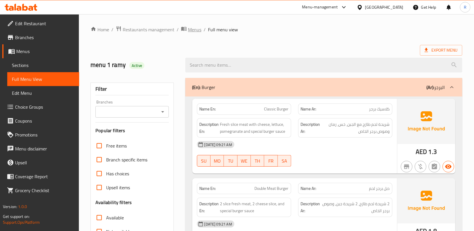
click at [194, 29] on span "Menus" at bounding box center [194, 29] width 13 height 7
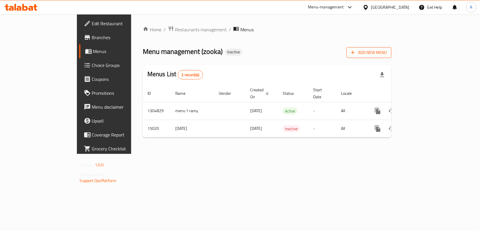
click at [387, 54] on span "Add New Menu" at bounding box center [369, 52] width 36 height 7
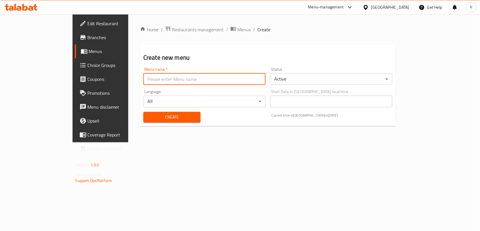
click at [157, 80] on input "text" at bounding box center [204, 79] width 122 height 12
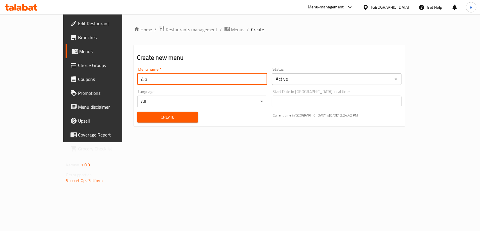
type input "ة"
type input "menu 2 ramy"
click at [137, 112] on button "Create" at bounding box center [167, 117] width 61 height 11
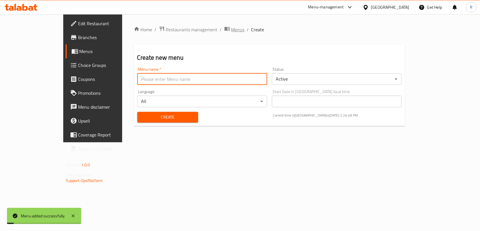
click at [231, 32] on span "Menus" at bounding box center [237, 29] width 13 height 7
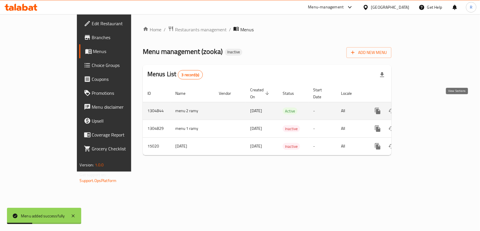
click at [423, 108] on icon "enhanced table" at bounding box center [419, 111] width 7 height 7
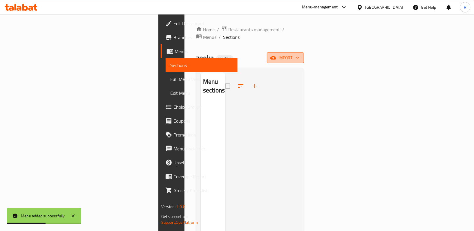
click at [300, 54] on span "import" at bounding box center [286, 57] width 28 height 7
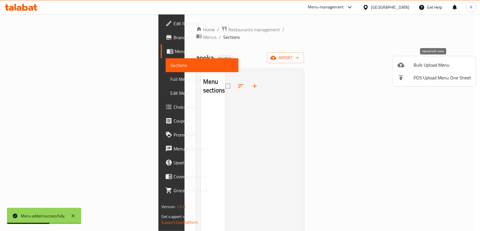
click at [405, 62] on div at bounding box center [406, 65] width 16 height 7
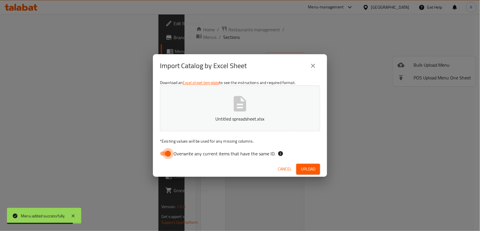
click at [169, 156] on input "Overwrite any current items that have the same ID." at bounding box center [168, 153] width 33 height 11
checkbox input "false"
click at [308, 166] on span "Upload" at bounding box center [308, 169] width 15 height 7
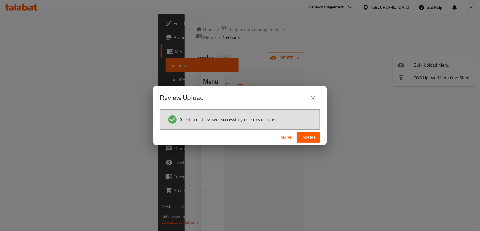
click at [310, 137] on span "Import" at bounding box center [309, 137] width 14 height 7
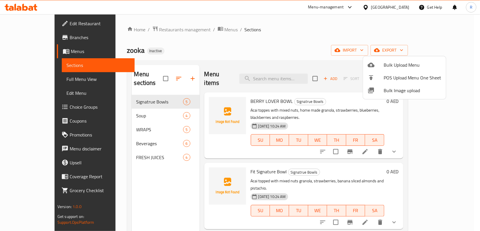
click at [35, 79] on div at bounding box center [240, 115] width 480 height 231
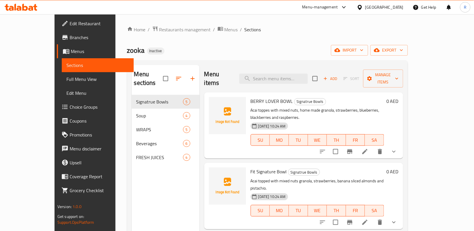
click at [66, 79] on span "Full Menu View" at bounding box center [97, 79] width 63 height 7
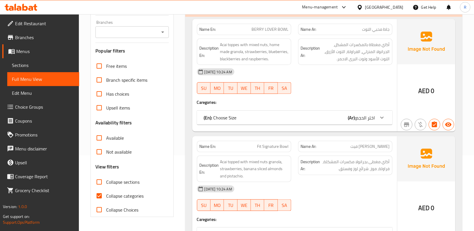
scroll to position [77, 0]
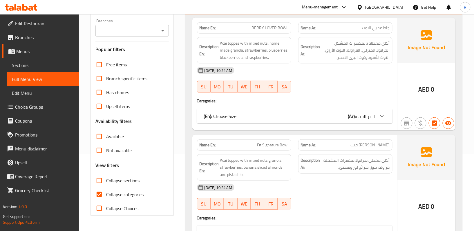
click at [99, 196] on input "Collapse categories" at bounding box center [99, 195] width 14 height 14
checkbox input "false"
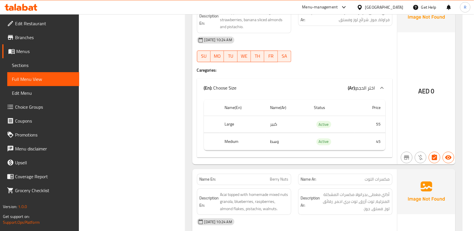
scroll to position [309, 0]
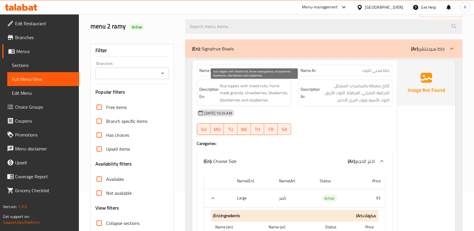
scroll to position [0, 0]
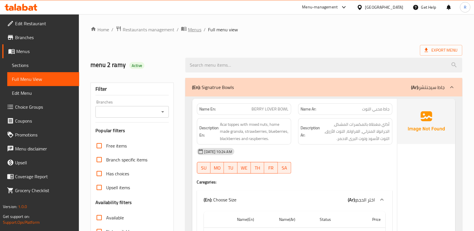
click at [197, 29] on span "Menus" at bounding box center [194, 29] width 13 height 7
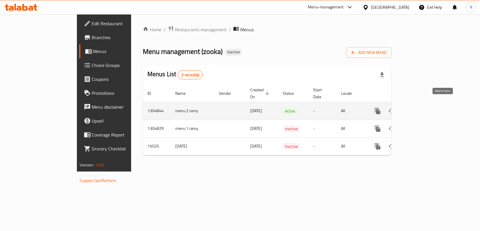
click at [413, 106] on button "enhanced table" at bounding box center [406, 111] width 14 height 14
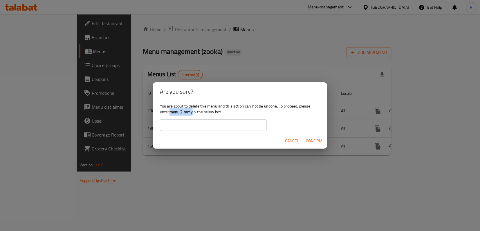
drag, startPoint x: 170, startPoint y: 112, endPoint x: 193, endPoint y: 110, distance: 22.7
click at [193, 110] on b "menu 2 ramy" at bounding box center [182, 112] width 24 height 8
copy b "menu 2 ramy"
click at [194, 124] on input "text" at bounding box center [213, 126] width 107 height 12
paste input "menu 2 ramy"
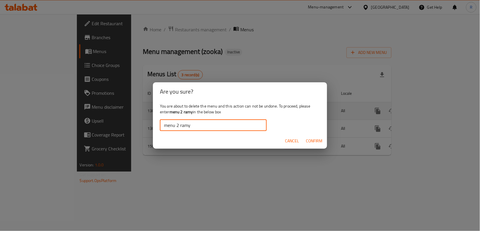
type input "menu 2 ramy"
click at [313, 142] on span "Confirm" at bounding box center [314, 141] width 17 height 7
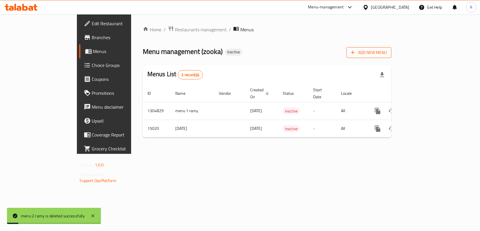
click at [356, 53] on icon "button" at bounding box center [353, 53] width 6 height 6
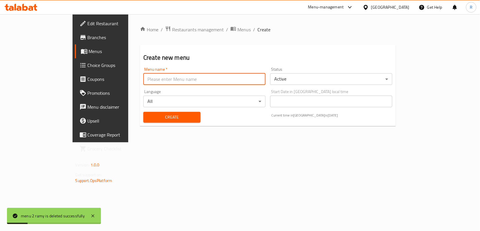
click at [241, 79] on input "text" at bounding box center [204, 79] width 122 height 12
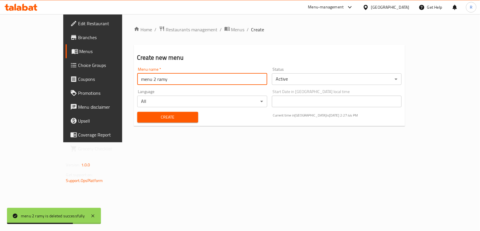
type input "menu 2 ramy"
click at [170, 116] on span "Create" at bounding box center [168, 117] width 52 height 7
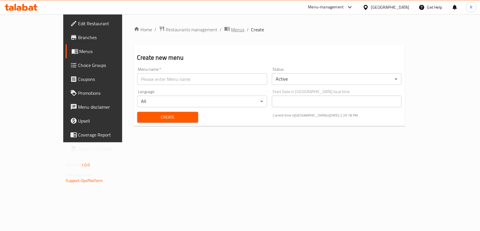
click at [231, 28] on span "Menus" at bounding box center [237, 29] width 13 height 7
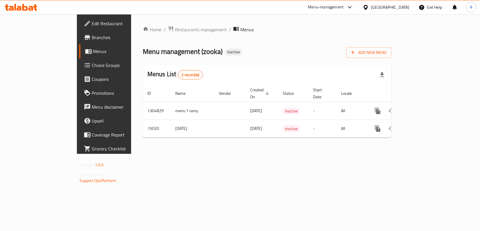
click at [271, 57] on div "Menu management ( zooka ) Inactive Add New Menu" at bounding box center [267, 51] width 249 height 13
click at [387, 55] on span "Add New Menu" at bounding box center [369, 52] width 36 height 7
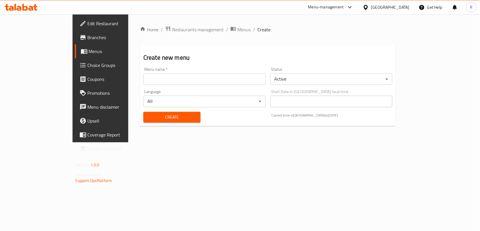
click at [170, 79] on input "text" at bounding box center [204, 79] width 122 height 12
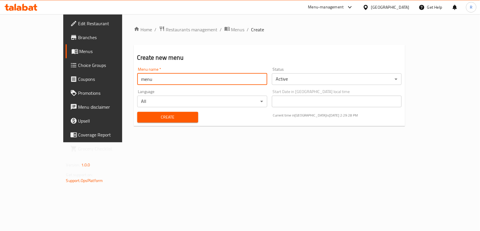
type input "menu 2 ramy"
click at [170, 114] on span "Create" at bounding box center [168, 117] width 52 height 7
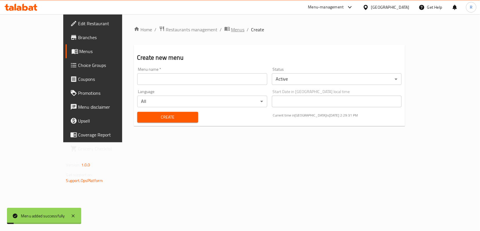
click at [231, 32] on span "Menus" at bounding box center [237, 29] width 13 height 7
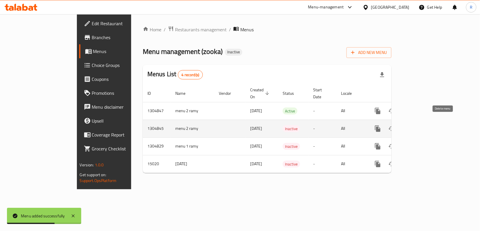
click at [413, 122] on button "enhanced table" at bounding box center [406, 129] width 14 height 14
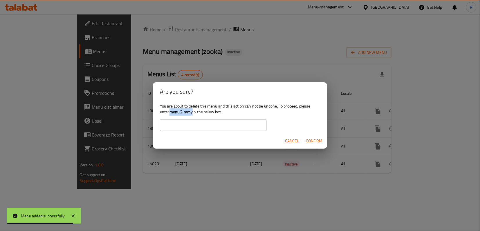
drag, startPoint x: 171, startPoint y: 112, endPoint x: 193, endPoint y: 115, distance: 22.9
click at [193, 115] on div "You are about to delete the menu and this action can not be undone. To proceed,…" at bounding box center [240, 117] width 174 height 33
copy b "menu 2 ramy"
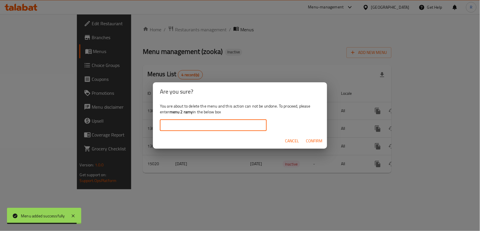
click at [197, 123] on input "text" at bounding box center [213, 126] width 107 height 12
paste input "menu 2 ramy"
type input "menu 2 ramy"
click at [308, 141] on span "Confirm" at bounding box center [314, 141] width 17 height 7
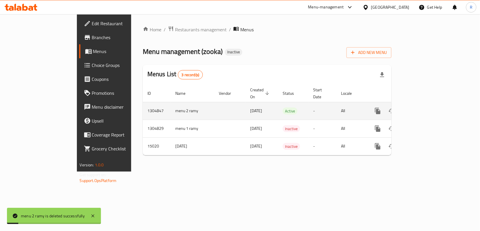
click at [423, 108] on icon "enhanced table" at bounding box center [419, 111] width 7 height 7
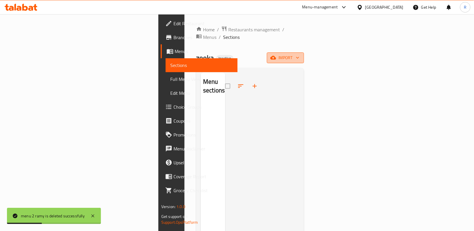
click at [300, 54] on span "import" at bounding box center [286, 57] width 28 height 7
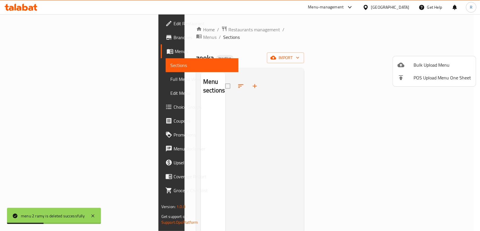
click at [416, 65] on span "Bulk Upload Menu" at bounding box center [442, 65] width 57 height 7
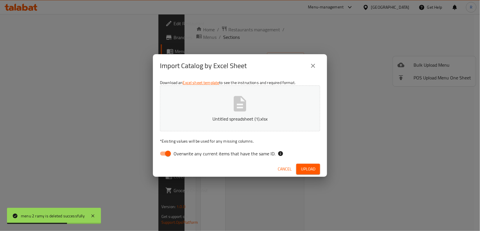
click at [164, 151] on input "Overwrite any current items that have the same ID." at bounding box center [168, 153] width 33 height 11
checkbox input "false"
click at [308, 168] on span "Upload" at bounding box center [308, 169] width 15 height 7
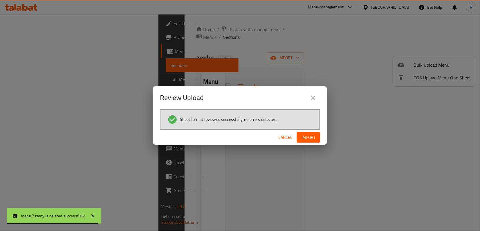
click at [307, 136] on span "Import" at bounding box center [309, 137] width 14 height 7
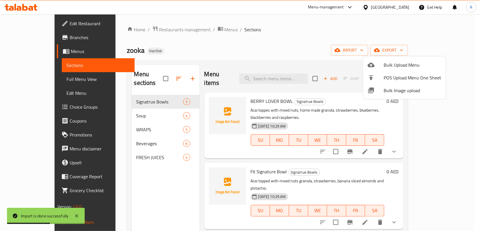
click at [36, 75] on div at bounding box center [240, 115] width 480 height 231
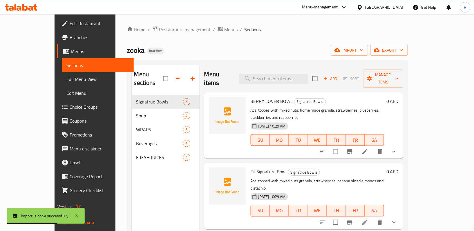
click at [66, 80] on span "Full Menu View" at bounding box center [97, 79] width 63 height 7
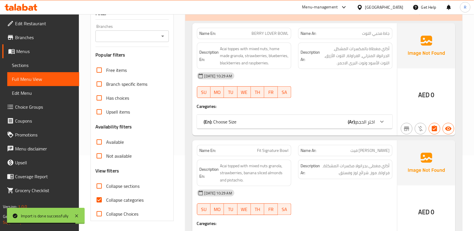
scroll to position [77, 0]
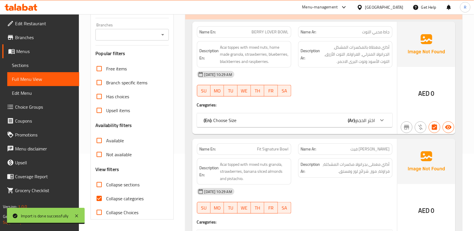
click at [99, 197] on input "Collapse categories" at bounding box center [99, 199] width 14 height 14
checkbox input "false"
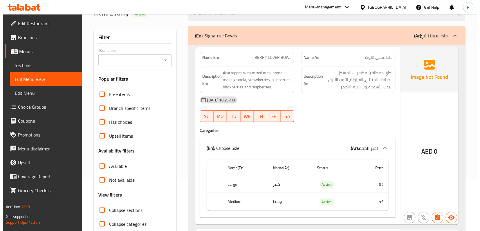
scroll to position [0, 0]
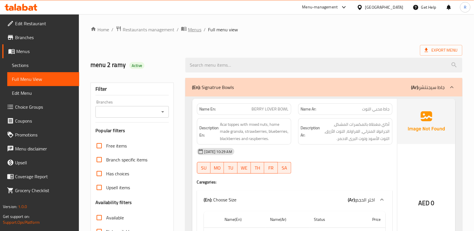
click at [194, 33] on span "Menus" at bounding box center [194, 29] width 13 height 7
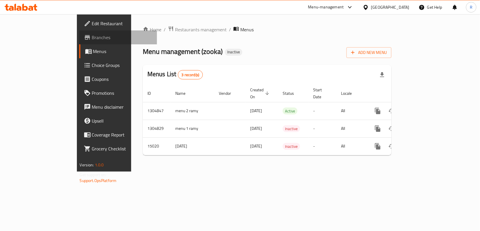
click at [92, 39] on span "Branches" at bounding box center [122, 37] width 60 height 7
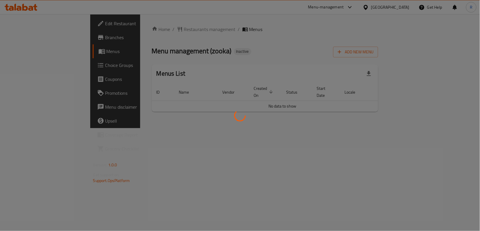
click at [390, 142] on div at bounding box center [240, 115] width 480 height 231
click at [337, 149] on div at bounding box center [240, 115] width 480 height 231
click at [219, 143] on div at bounding box center [240, 115] width 480 height 231
click at [265, 141] on div at bounding box center [240, 115] width 480 height 231
click at [202, 149] on div at bounding box center [240, 115] width 480 height 231
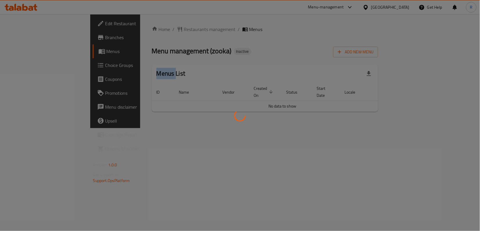
click at [202, 149] on div at bounding box center [240, 115] width 480 height 231
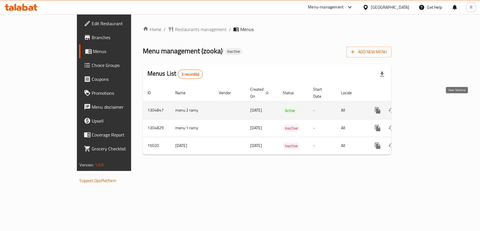
click at [422, 108] on icon "enhanced table" at bounding box center [419, 110] width 5 height 5
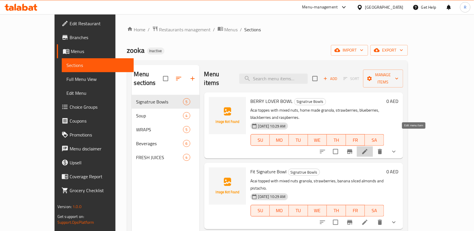
click at [368, 149] on icon at bounding box center [365, 151] width 5 height 5
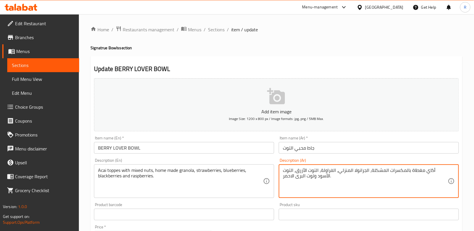
type textarea "أكاي مغطاة بالمكسرات المشكلة، الجرانولا المنزلي، الفراولة، التوت الأزرق، التوت …"
click at [275, 197] on div "Description (En) Acai toppes with mixed nuts, home made granola, strawberries, …" at bounding box center [184, 178] width 185 height 44
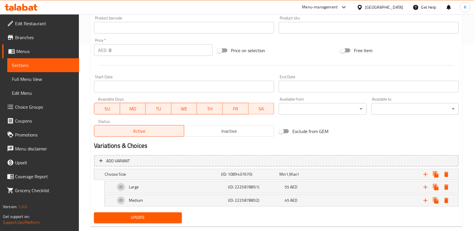
scroll to position [193, 0]
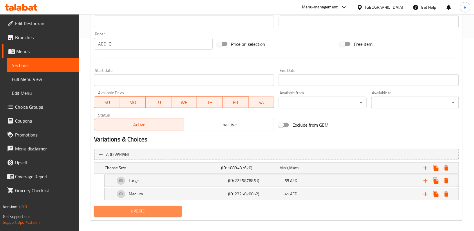
click at [145, 214] on span "Update" at bounding box center [138, 211] width 78 height 7
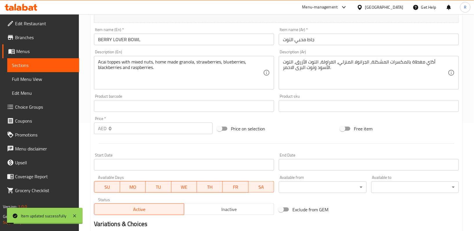
scroll to position [0, 0]
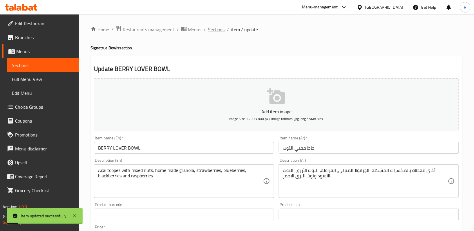
click at [215, 33] on span "Sections" at bounding box center [216, 29] width 17 height 7
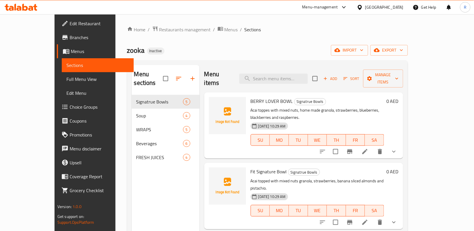
click at [240, 53] on div "zooka Inactive import export" at bounding box center [267, 50] width 281 height 11
click at [62, 75] on link "Full Menu View" at bounding box center [98, 79] width 72 height 14
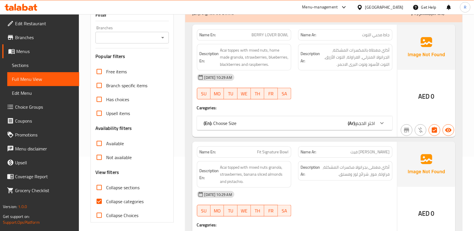
scroll to position [77, 0]
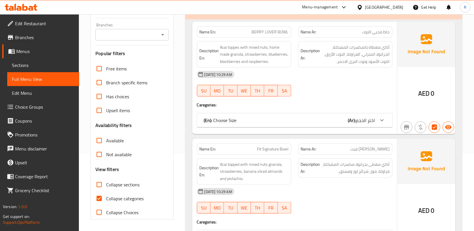
click at [99, 199] on input "Collapse categories" at bounding box center [99, 199] width 14 height 14
checkbox input "false"
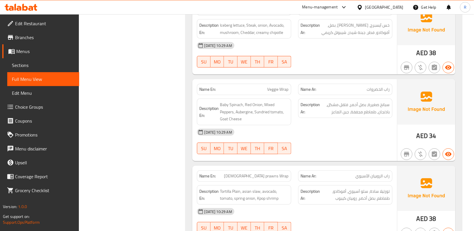
scroll to position [1471, 0]
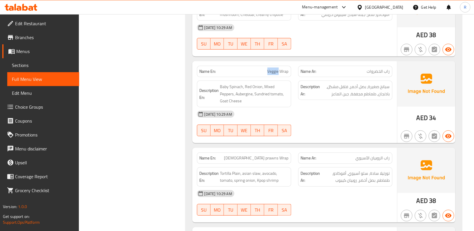
drag, startPoint x: 267, startPoint y: 85, endPoint x: 279, endPoint y: 87, distance: 11.8
drag, startPoint x: 266, startPoint y: 87, endPoint x: 278, endPoint y: 87, distance: 11.3
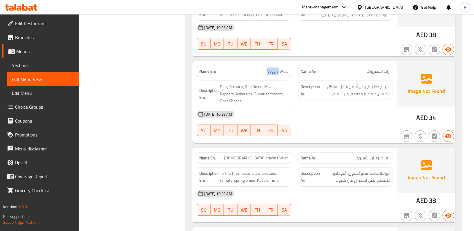
copy span "Veggie"
copy span "Veggie Wrap"
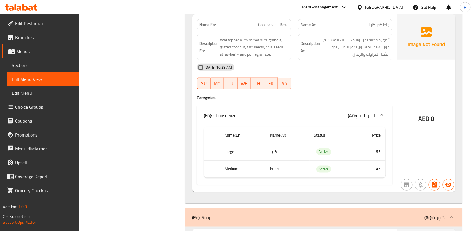
scroll to position [813, 0]
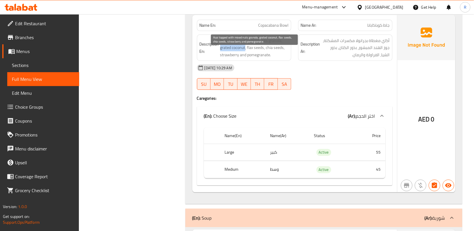
drag, startPoint x: 220, startPoint y: 62, endPoint x: 245, endPoint y: 62, distance: 25.3
click at [245, 59] on span "Acai topped with mixed nuts granola, grated coconut, flax seeds, chia seeds, st…" at bounding box center [254, 47] width 69 height 21
copy span "grated coconut"
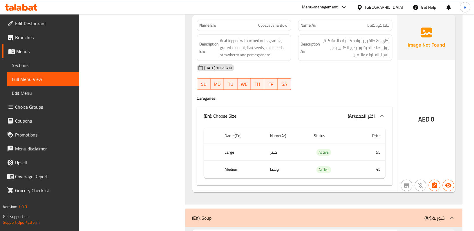
click at [330, 93] on div "10-08-2025 10:29 AM SU MO TU WE TH FR SA" at bounding box center [295, 77] width 203 height 33
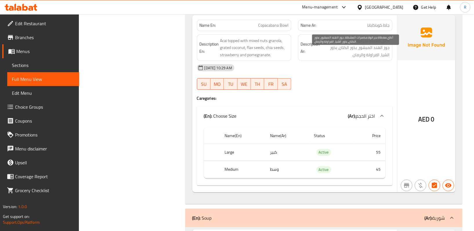
click at [346, 59] on span "أكاي مغطاة بجرانولا مكسرات المشكلة، جوز الهند المبشور، بذور الكتان، بذور الشيا،…" at bounding box center [356, 47] width 69 height 21
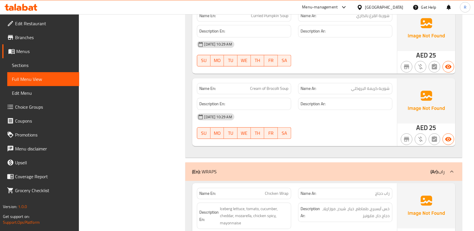
scroll to position [1200, 0]
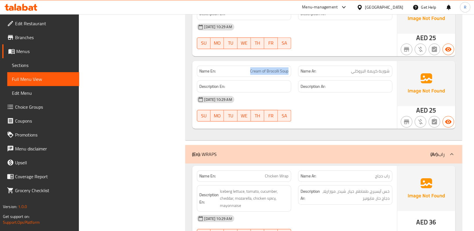
drag, startPoint x: 251, startPoint y: 82, endPoint x: 288, endPoint y: 87, distance: 37.5
copy span "Cream of Brocolli Soup"
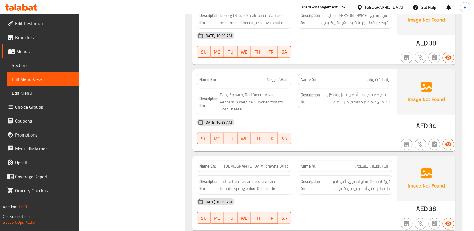
scroll to position [1471, 0]
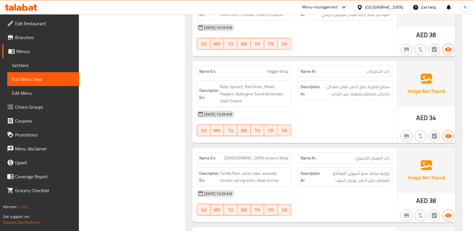
click at [40, 52] on span "Menus" at bounding box center [45, 51] width 58 height 7
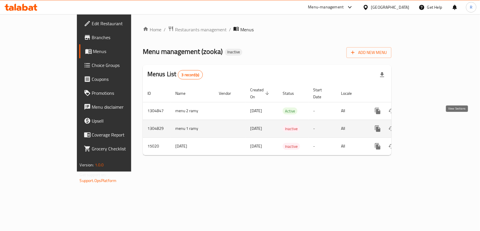
click at [423, 125] on icon "enhanced table" at bounding box center [419, 128] width 7 height 7
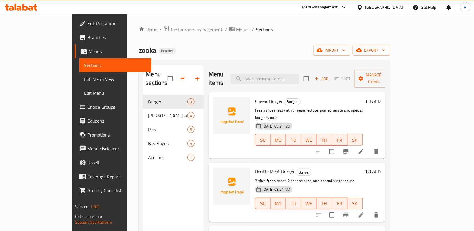
click at [84, 81] on span "Full Menu View" at bounding box center [115, 79] width 63 height 7
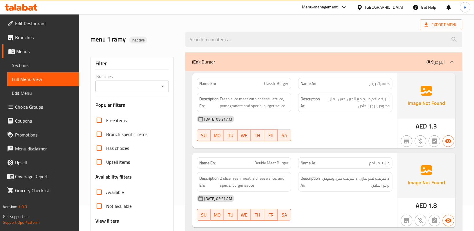
scroll to position [39, 0]
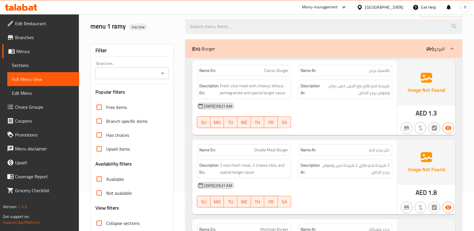
click at [257, 81] on div "Description En: Fresh slice meat with cheese, lettuce, pomegranate and special …" at bounding box center [244, 89] width 94 height 19
click at [380, 102] on div "10-08-2025 09:21 AM" at bounding box center [295, 106] width 203 height 14
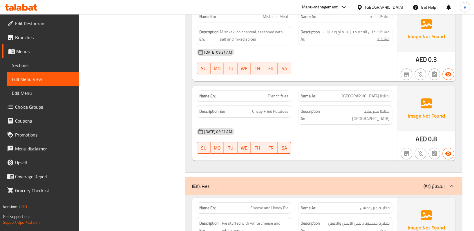
scroll to position [542, 0]
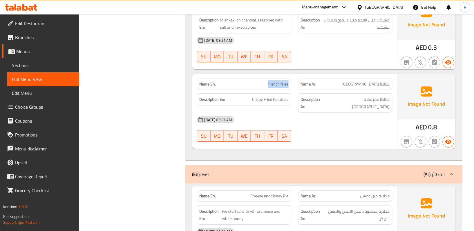
drag, startPoint x: 265, startPoint y: 88, endPoint x: 289, endPoint y: 91, distance: 23.3
click at [289, 90] on div "Name En: French fries" at bounding box center [244, 84] width 94 height 11
copy span "French fries"
click at [321, 108] on div "Description Ar: بطاطا مقرمشة مقلية" at bounding box center [345, 102] width 94 height 19
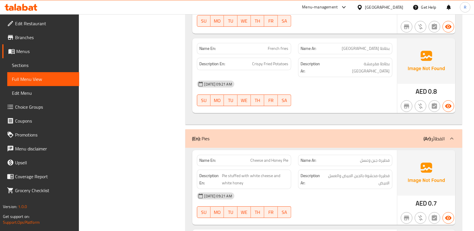
scroll to position [520, 0]
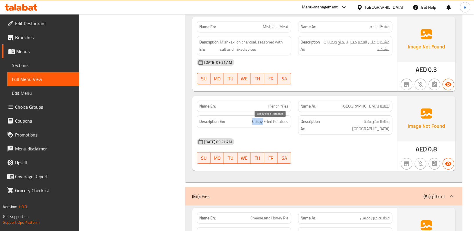
drag, startPoint x: 252, startPoint y: 126, endPoint x: 288, endPoint y: 129, distance: 36.2
click at [265, 125] on h6 "Description En: Crispy Fried Potatoes" at bounding box center [244, 121] width 89 height 7
click at [297, 135] on div "10-08-2025 09:21 AM" at bounding box center [295, 142] width 203 height 14
click at [360, 125] on span "بطاطا مقرمشة مقلية" at bounding box center [358, 125] width 63 height 14
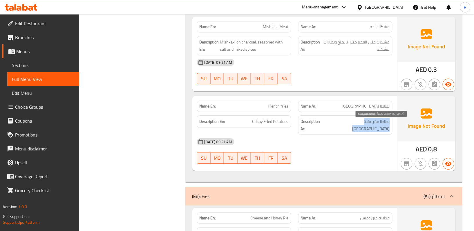
click at [360, 125] on span "بطاطا مقرمشة مقلية" at bounding box center [358, 125] width 63 height 14
click at [366, 126] on span "بطاطا مقرمشة مقلية" at bounding box center [358, 125] width 63 height 14
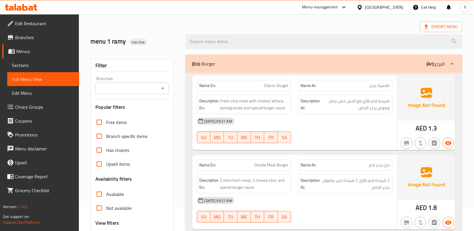
scroll to position [0, 0]
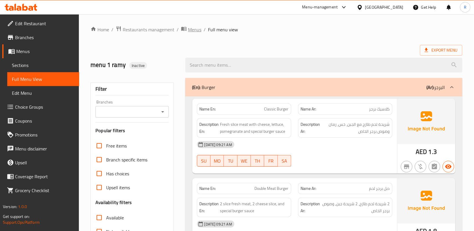
click at [185, 27] on icon "breadcrumb" at bounding box center [184, 29] width 6 height 6
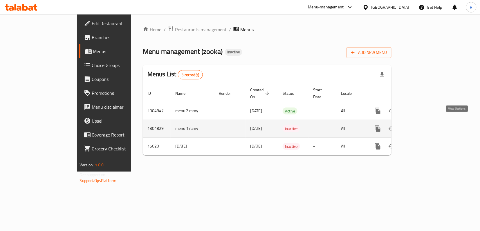
click at [422, 126] on icon "enhanced table" at bounding box center [419, 128] width 5 height 5
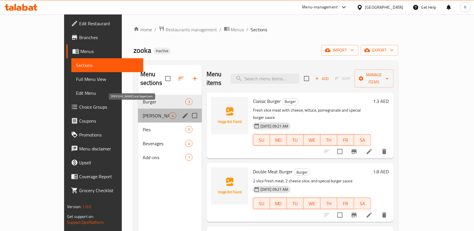
click at [143, 112] on span "Mishkaki and Appetizers" at bounding box center [156, 115] width 26 height 7
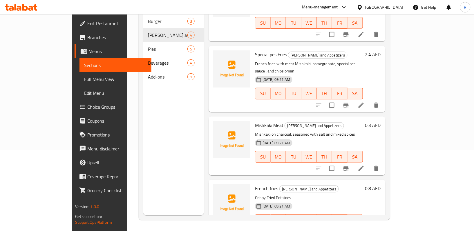
scroll to position [82, 0]
click at [365, 228] on icon at bounding box center [361, 231] width 7 height 7
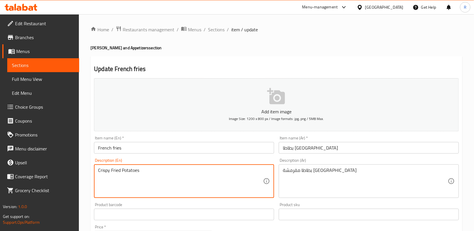
drag, startPoint x: 145, startPoint y: 170, endPoint x: 111, endPoint y: 173, distance: 34.4
paste textarea "Crispy French fri"
click at [161, 182] on textarea "Crispy Crispy French fries" at bounding box center [180, 182] width 165 height 28
drag, startPoint x: 113, startPoint y: 171, endPoint x: 106, endPoint y: 174, distance: 7.1
click at [106, 174] on textarea "Crispy Crispy French fries" at bounding box center [180, 182] width 165 height 28
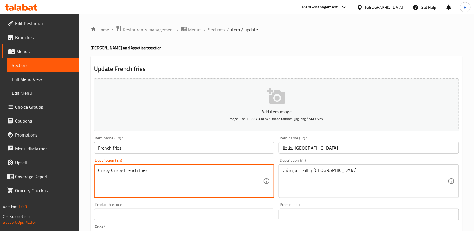
click at [108, 178] on textarea "Crispy Crispy French fries" at bounding box center [180, 182] width 165 height 28
drag, startPoint x: 111, startPoint y: 174, endPoint x: 87, endPoint y: 179, distance: 25.5
click at [87, 179] on div "Home / Restaurants management / Menus / Sections / item / update Mishkaki and A…" at bounding box center [276, 209] width 395 height 391
type textarea "Crispy French fries"
click at [85, 176] on div "Home / Restaurants management / Menus / Sections / item / update Mishkaki and A…" at bounding box center [276, 209] width 395 height 391
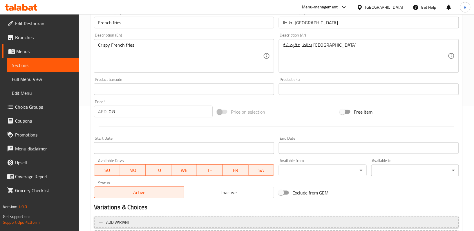
scroll to position [174, 0]
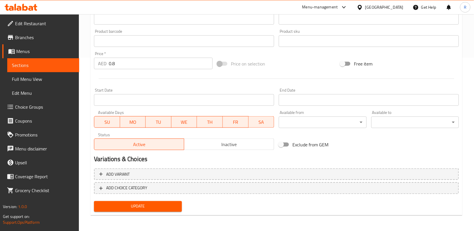
click at [159, 204] on span "Update" at bounding box center [138, 206] width 78 height 7
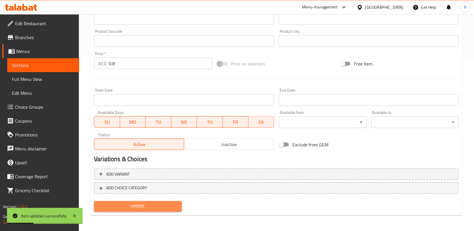
click at [170, 208] on span "Update" at bounding box center [138, 206] width 78 height 7
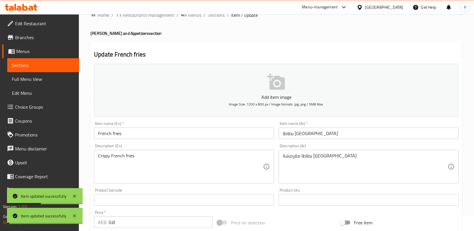
scroll to position [0, 0]
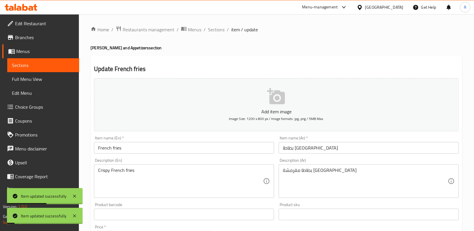
click at [220, 19] on div "Home / Restaurants management / Menus / Sections / item / update Mishkaki and A…" at bounding box center [276, 209] width 395 height 391
click at [221, 35] on div "Home / Restaurants management / Menus / Sections / item / update Mishkaki and A…" at bounding box center [277, 210] width 372 height 368
click at [218, 30] on span "Sections" at bounding box center [216, 29] width 17 height 7
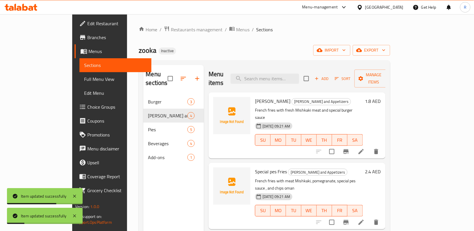
click at [84, 80] on span "Full Menu View" at bounding box center [115, 79] width 63 height 7
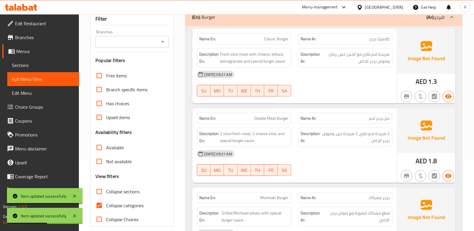
scroll to position [77, 0]
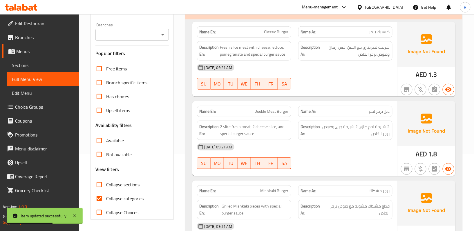
click at [98, 194] on input "Collapse categories" at bounding box center [99, 199] width 14 height 14
checkbox input "false"
click at [190, 140] on div "Name En: Classic Burger Name Ar: كلاسيك برجر Description En: Fresh slice meat w…" at bounding box center [323, 143] width 277 height 248
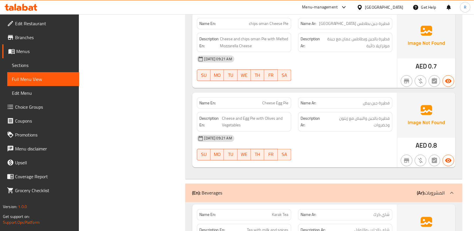
scroll to position [945, 0]
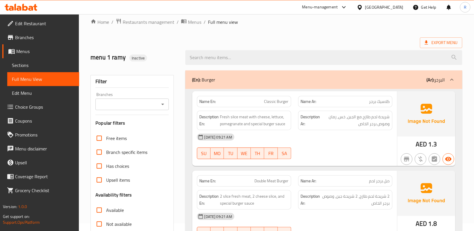
scroll to position [0, 0]
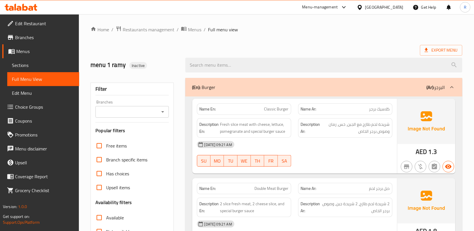
drag, startPoint x: 217, startPoint y: 88, endPoint x: 197, endPoint y: 89, distance: 20.3
click at [197, 89] on div "(En): Burger (Ar): البرجر" at bounding box center [318, 87] width 253 height 7
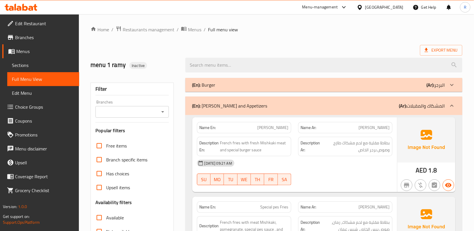
click at [221, 87] on div "(En): Burger (Ar): البرجر" at bounding box center [318, 85] width 253 height 7
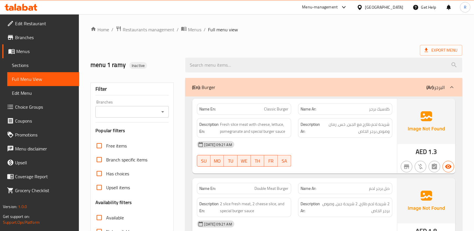
click at [194, 29] on span "Menus" at bounding box center [194, 29] width 13 height 7
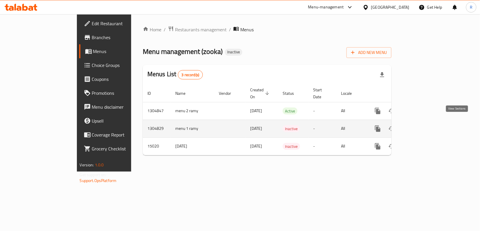
click at [423, 125] on icon "enhanced table" at bounding box center [419, 128] width 7 height 7
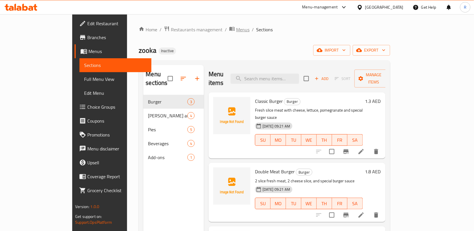
click at [229, 30] on span "breadcrumb" at bounding box center [232, 30] width 7 height 8
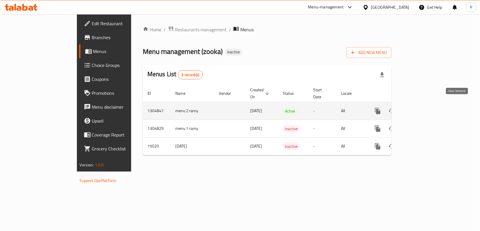
click at [423, 108] on icon "enhanced table" at bounding box center [419, 111] width 7 height 7
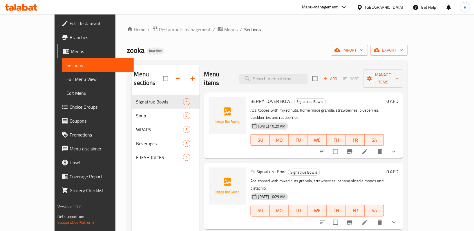
scroll to position [100, 0]
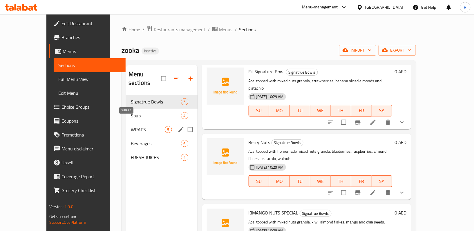
click at [131, 126] on span "WRAPS" at bounding box center [148, 129] width 34 height 7
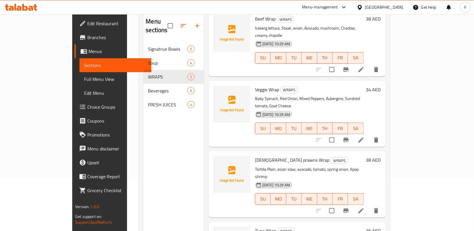
scroll to position [82, 0]
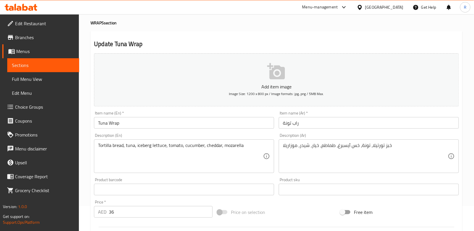
scroll to position [39, 0]
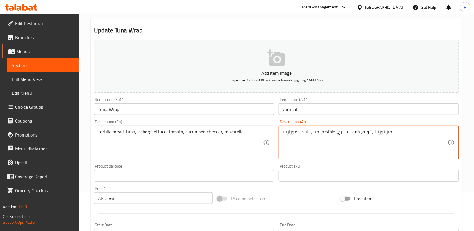
type textarea "خبز تورتيلا، تونة، خس آيسبرج، طماطم، خيار، شيدر، موزاريلا"
click at [279, 166] on div "Product sku Product sku" at bounding box center [369, 173] width 185 height 22
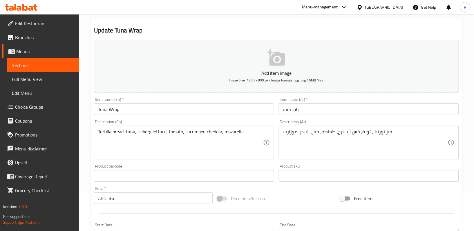
scroll to position [174, 0]
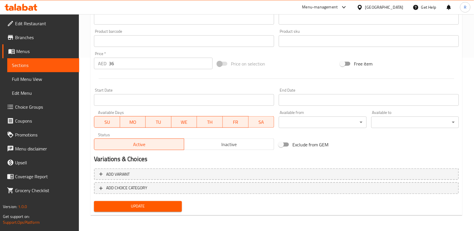
click at [158, 212] on div "Update" at bounding box center [138, 206] width 92 height 15
click at [158, 200] on div "Update" at bounding box center [138, 206] width 92 height 15
click at [161, 205] on span "Update" at bounding box center [138, 206] width 78 height 7
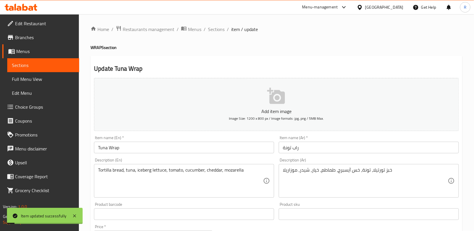
scroll to position [0, 0]
click at [210, 33] on span "Sections" at bounding box center [216, 29] width 17 height 7
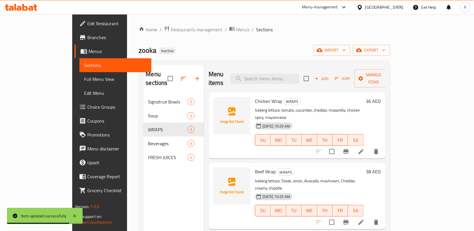
click at [84, 76] on span "Full Menu View" at bounding box center [115, 79] width 63 height 7
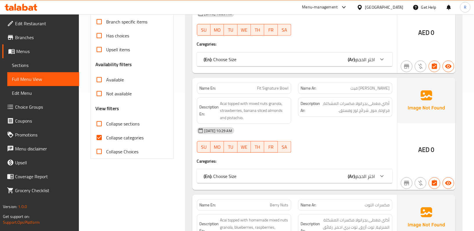
scroll to position [116, 0]
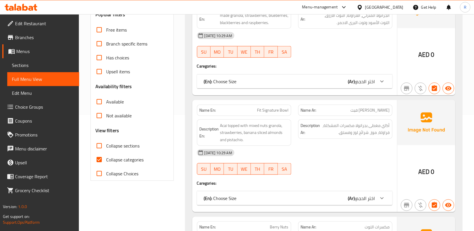
click at [97, 160] on input "Collapse categories" at bounding box center [99, 160] width 14 height 14
checkbox input "false"
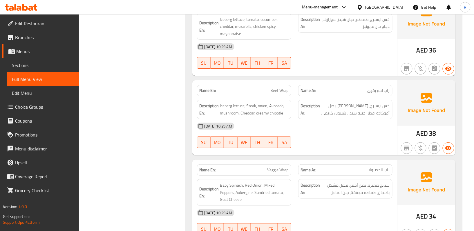
scroll to position [1367, 0]
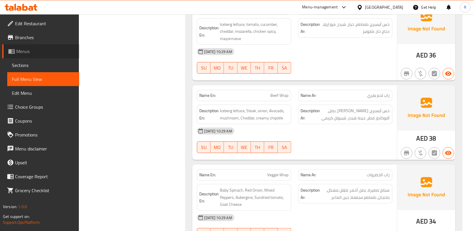
click at [37, 53] on span "Menus" at bounding box center [45, 51] width 58 height 7
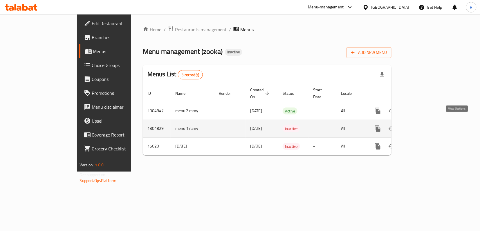
click at [427, 123] on link "enhanced table" at bounding box center [420, 129] width 14 height 14
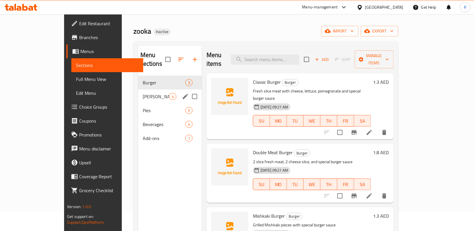
scroll to position [4, 0]
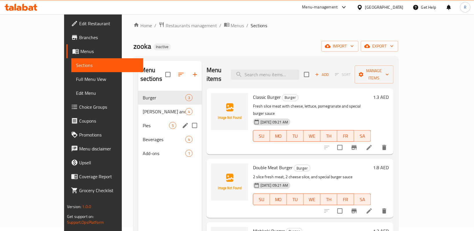
click at [143, 122] on span "Pies" at bounding box center [156, 125] width 26 height 7
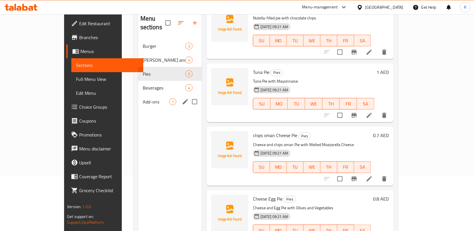
scroll to position [43, 0]
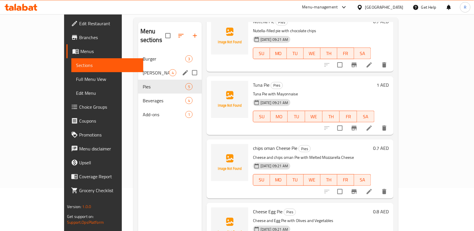
click at [143, 69] on span "Mishkaki and Appetizers" at bounding box center [156, 72] width 26 height 7
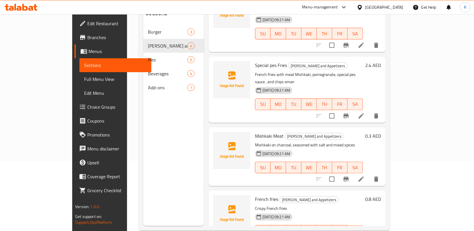
scroll to position [82, 0]
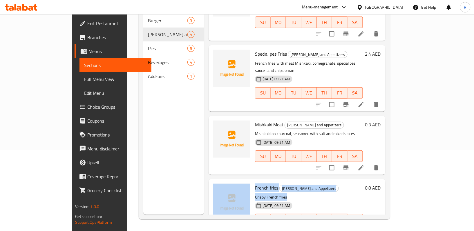
drag, startPoint x: 234, startPoint y: 174, endPoint x: 276, endPoint y: 176, distance: 41.8
click at [276, 182] on div "French fries Mishkaki and Appetizers Crispy French fries 10-08-2025 09:21 AM SU…" at bounding box center [297, 209] width 172 height 54
click at [282, 194] on p "Crispy French fries" at bounding box center [309, 197] width 108 height 7
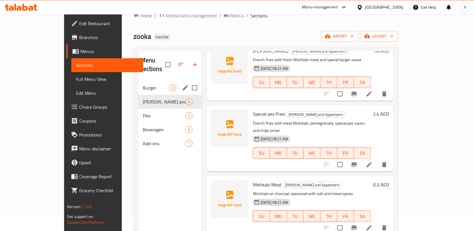
scroll to position [4, 0]
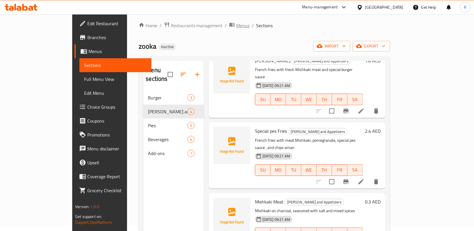
click at [236, 25] on span "Menus" at bounding box center [242, 25] width 13 height 7
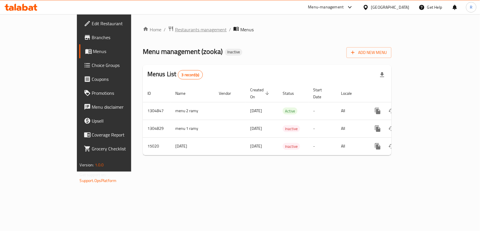
click at [175, 32] on span "Restaurants management" at bounding box center [201, 29] width 52 height 7
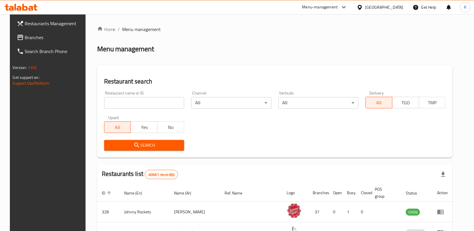
click at [383, 6] on div "[GEOGRAPHIC_DATA]" at bounding box center [384, 7] width 38 height 6
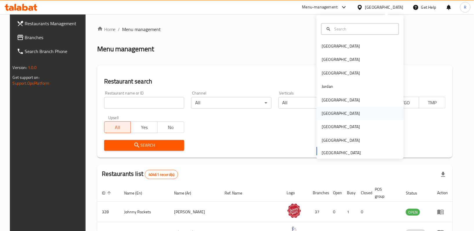
click at [322, 110] on div "Oman" at bounding box center [341, 113] width 38 height 6
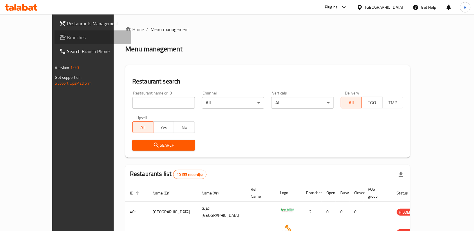
click at [67, 37] on span "Branches" at bounding box center [97, 37] width 60 height 7
